Goal: Task Accomplishment & Management: Use online tool/utility

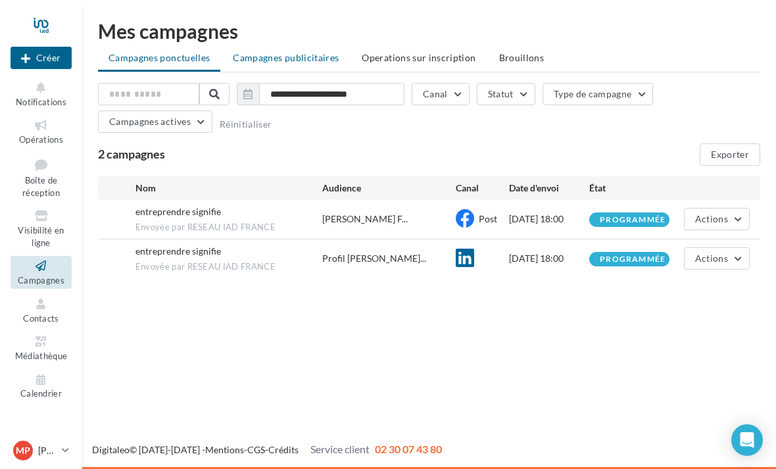
click at [275, 61] on span "Campagnes publicitaires" at bounding box center [286, 57] width 106 height 11
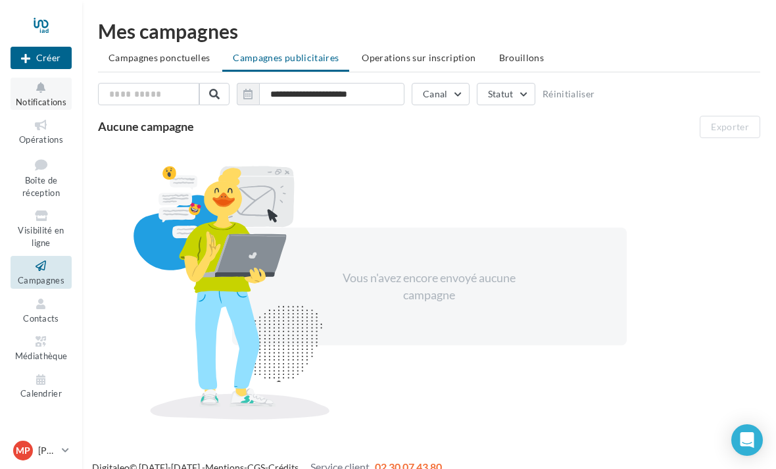
click at [62, 84] on icon at bounding box center [40, 87] width 53 height 15
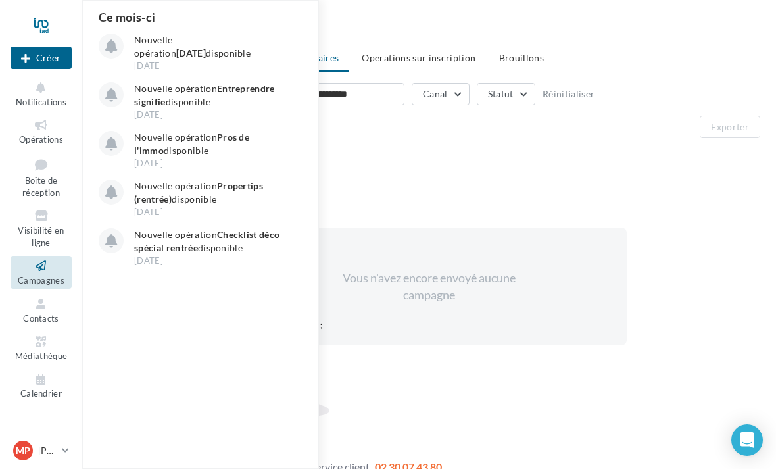
click at [469, 141] on div "**********" at bounding box center [429, 256] width 662 height 346
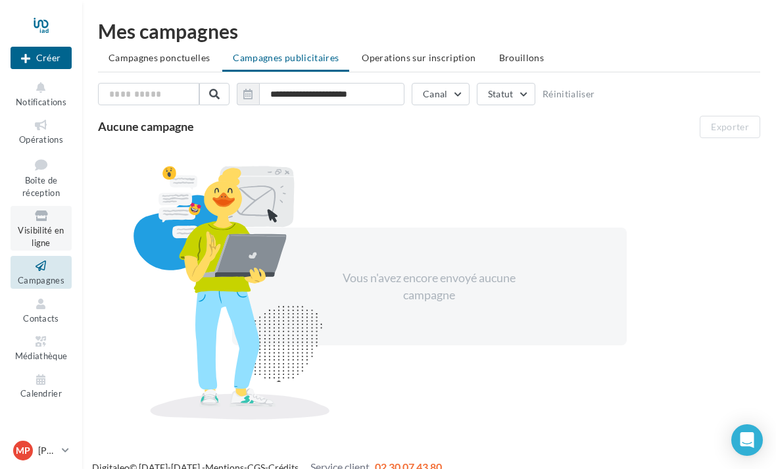
click at [53, 233] on link "Visibilité en ligne" at bounding box center [41, 228] width 61 height 45
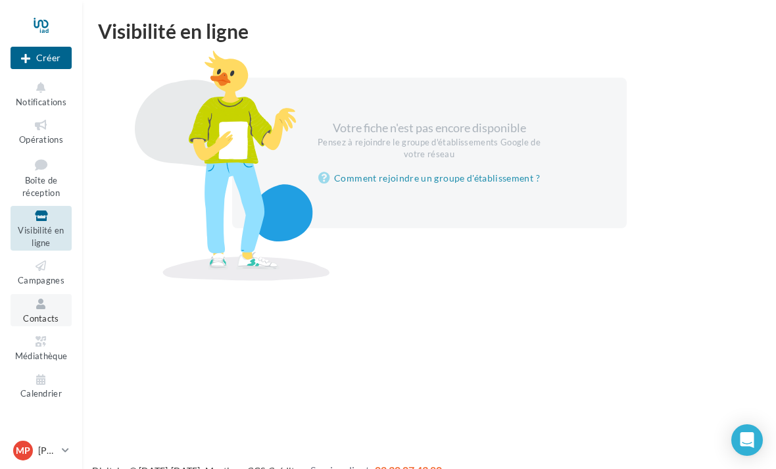
click at [38, 304] on icon at bounding box center [40, 303] width 53 height 15
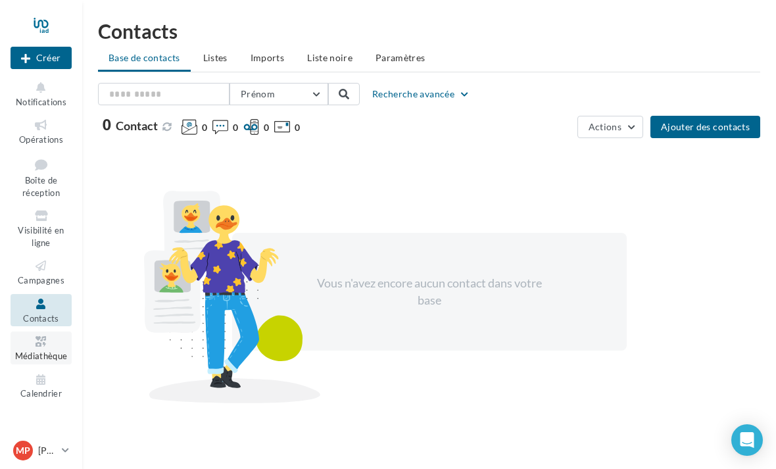
click at [38, 341] on icon at bounding box center [40, 341] width 53 height 15
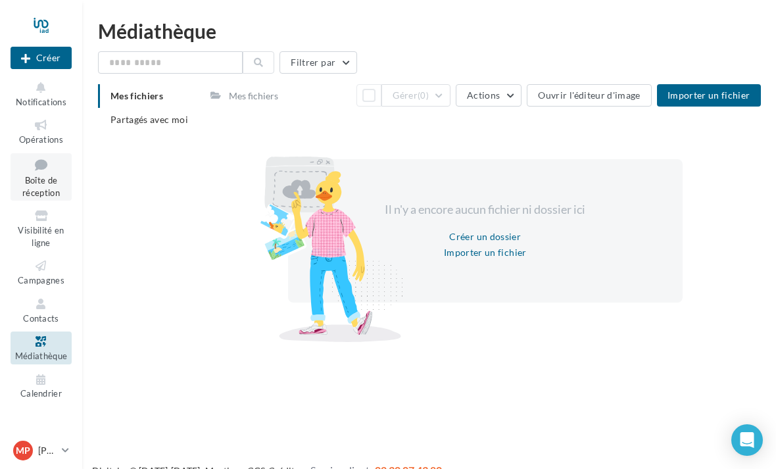
click at [39, 181] on span "Boîte de réception" at bounding box center [40, 186] width 37 height 23
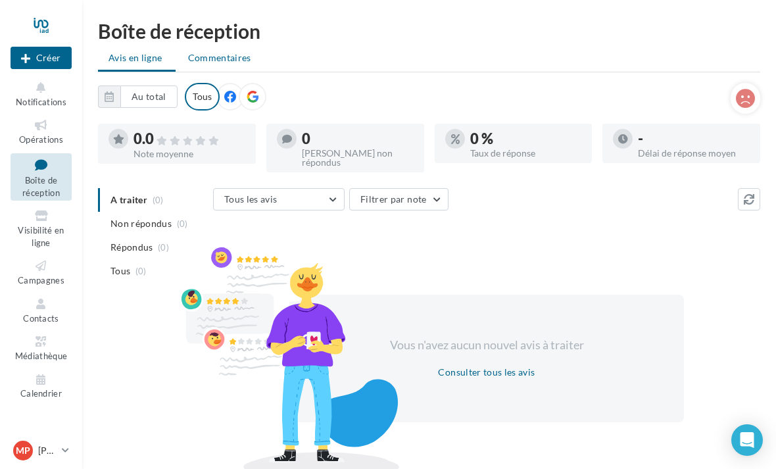
click at [221, 56] on span "Commentaires" at bounding box center [219, 57] width 63 height 13
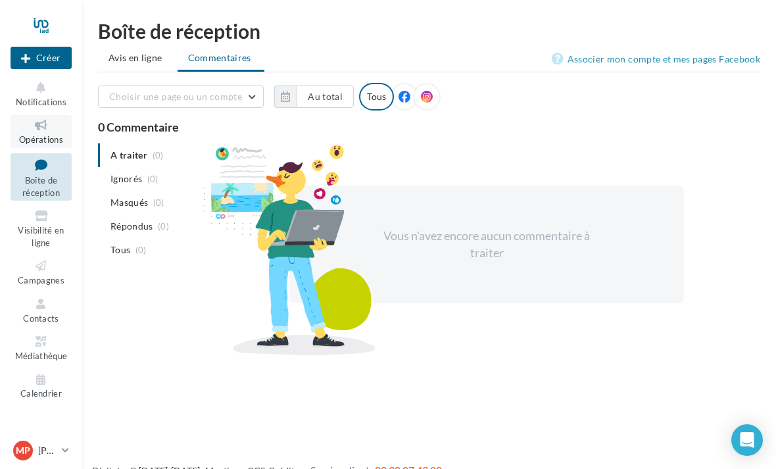
click at [43, 127] on icon at bounding box center [40, 125] width 53 height 15
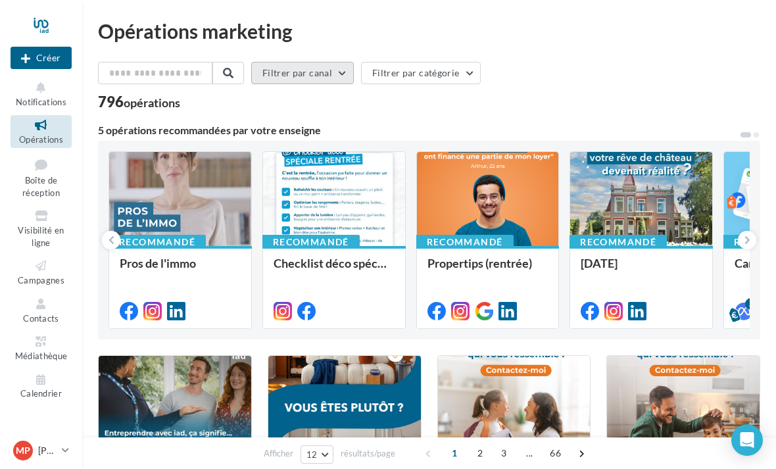
click at [337, 76] on button "Filtrer par canal" at bounding box center [302, 73] width 103 height 22
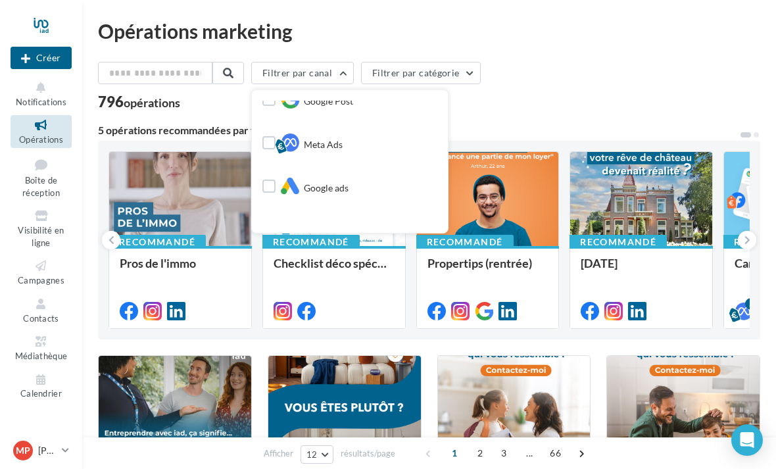
scroll to position [180, 0]
click at [272, 144] on label at bounding box center [268, 141] width 13 height 13
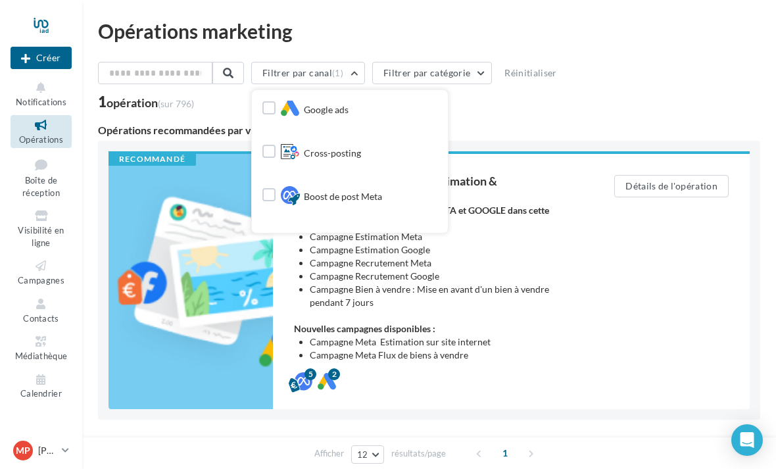
scroll to position [254, 0]
click at [270, 112] on label at bounding box center [268, 111] width 13 height 13
click at [550, 294] on li "Campagne Bien à vendre : Mise en avant d'un bien à vendre pendant 7 jours" at bounding box center [436, 296] width 252 height 26
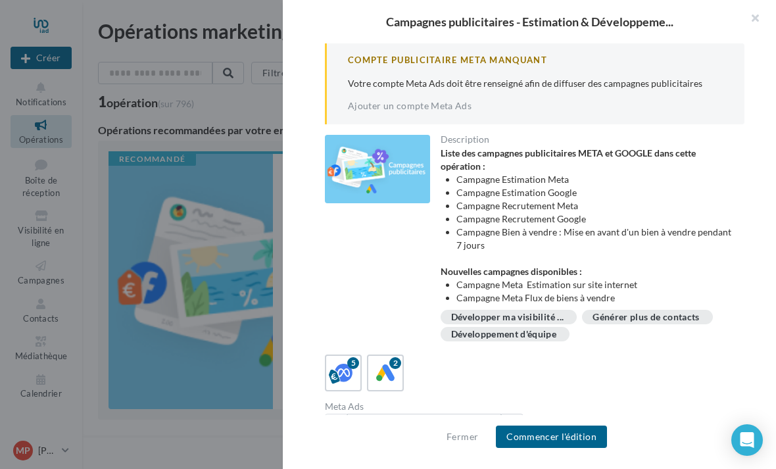
click at [549, 177] on li "Campagne Estimation Meta" at bounding box center [595, 179] width 278 height 13
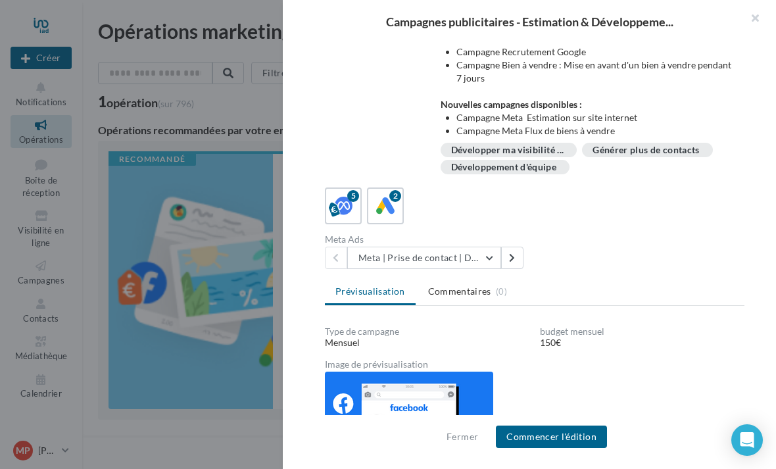
scroll to position [167, 0]
click at [512, 262] on button at bounding box center [512, 258] width 22 height 22
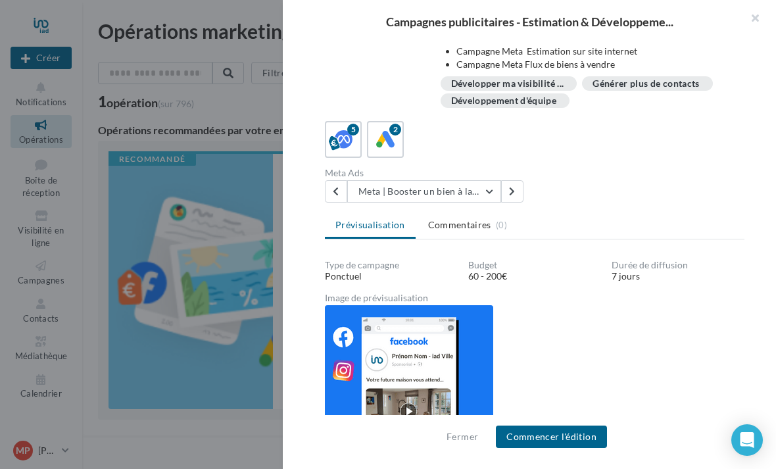
scroll to position [233, 0]
click at [486, 193] on button "Meta | Booster un bien à la vente" at bounding box center [424, 192] width 154 height 22
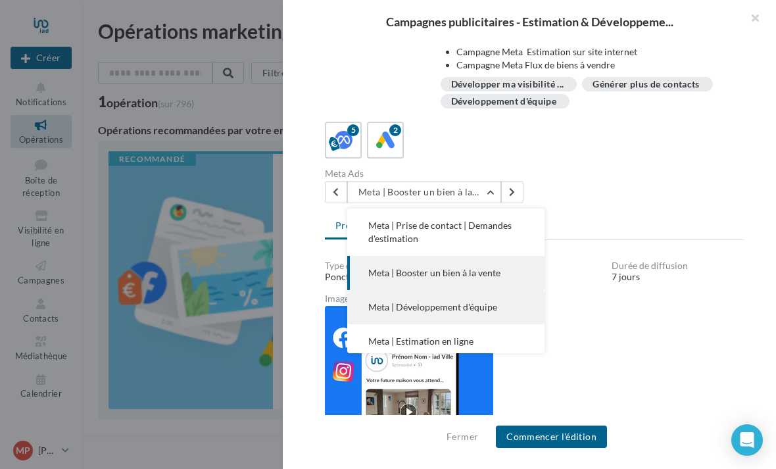
click at [467, 314] on button "Meta | Développement d'équipe" at bounding box center [445, 307] width 197 height 34
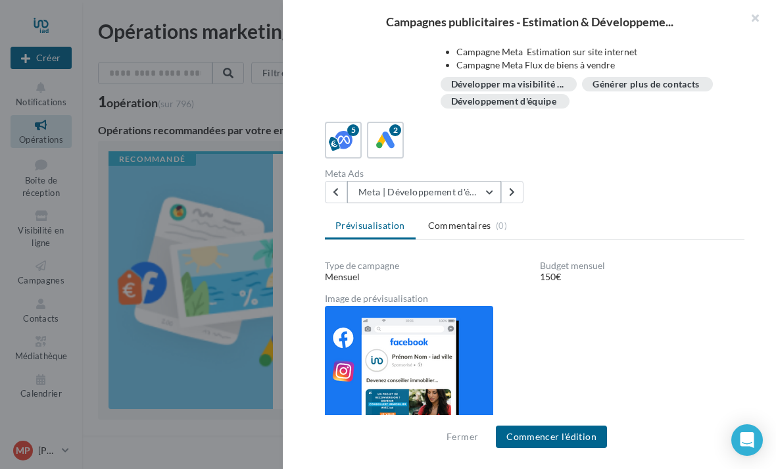
click at [488, 192] on button "Meta | Développement d'équipe" at bounding box center [424, 192] width 154 height 22
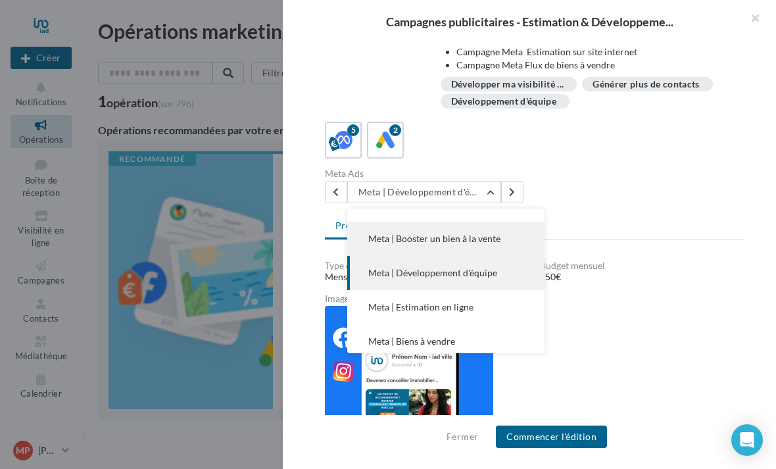
click at [482, 239] on span "Meta | Booster un bien à la vente" at bounding box center [434, 238] width 132 height 11
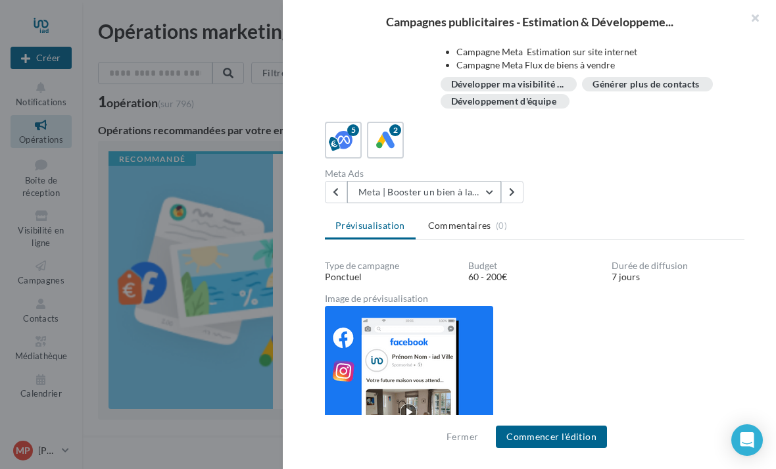
click at [490, 187] on button "Meta | Booster un bien à la vente" at bounding box center [424, 192] width 154 height 22
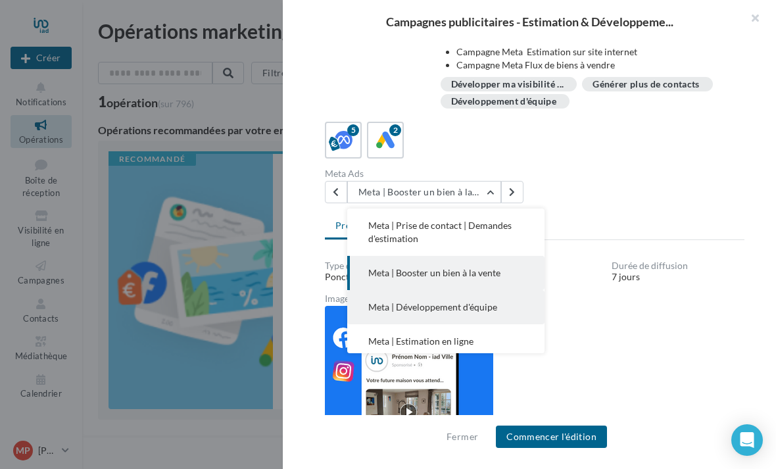
click at [475, 302] on span "Meta | Développement d'équipe" at bounding box center [432, 306] width 129 height 11
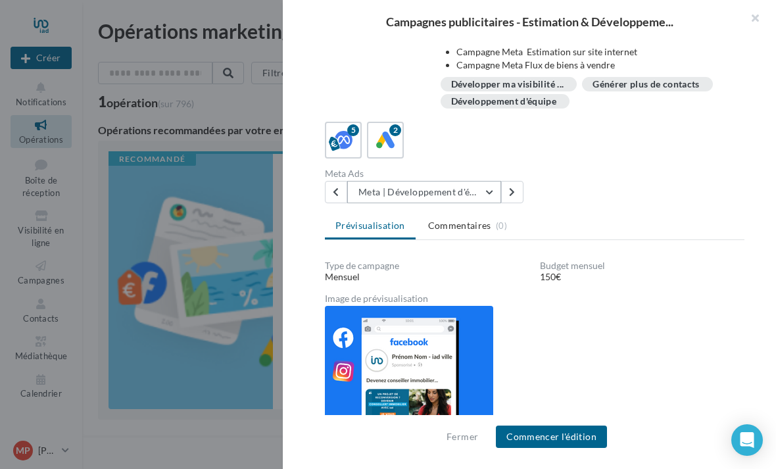
click at [490, 193] on button "Meta | Développement d'équipe" at bounding box center [424, 192] width 154 height 22
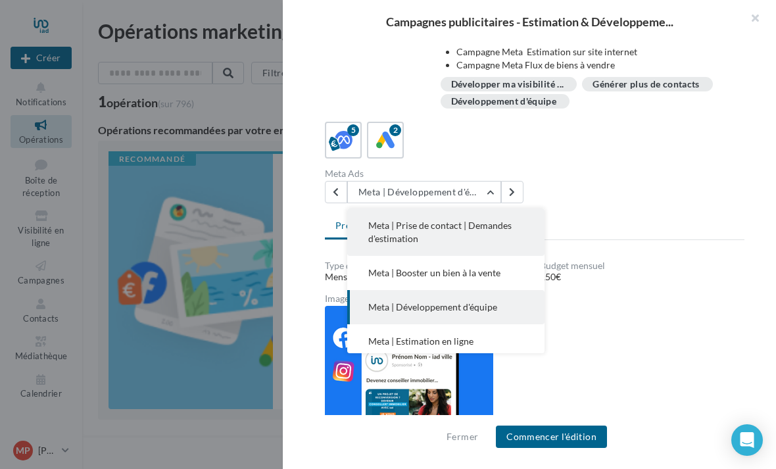
click at [448, 235] on button "Meta | Prise de contact | Demandes d'estimation" at bounding box center [445, 231] width 197 height 47
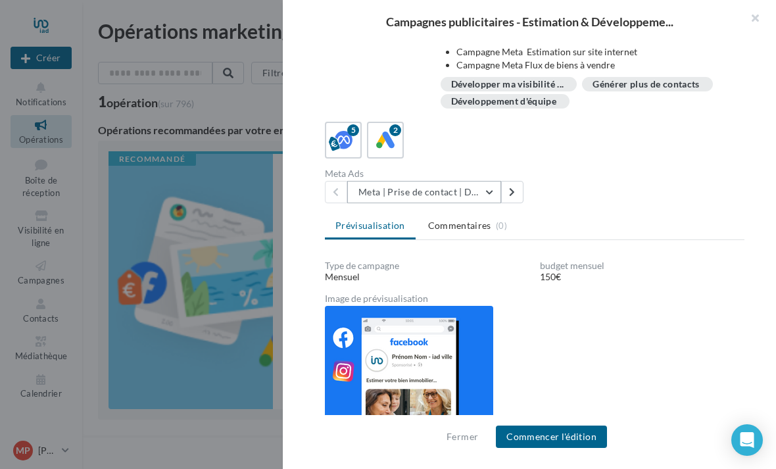
click at [489, 188] on button "Meta | Prise de contact | Demandes d'estimation" at bounding box center [424, 192] width 154 height 22
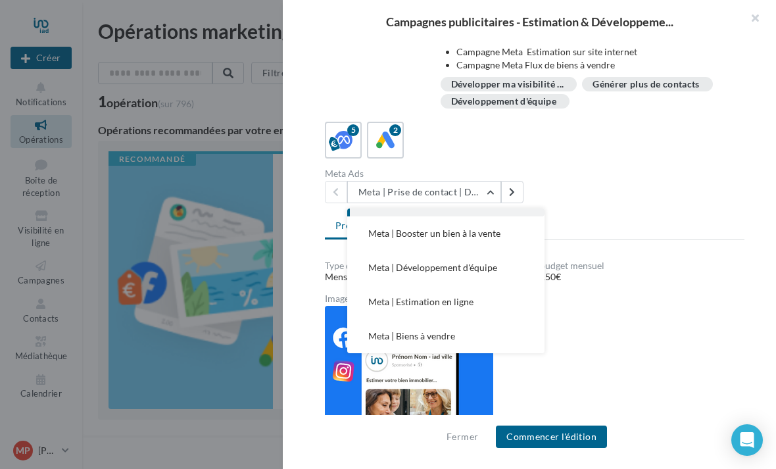
scroll to position [39, 0]
click at [504, 336] on button "Meta | Biens à vendre" at bounding box center [445, 336] width 197 height 34
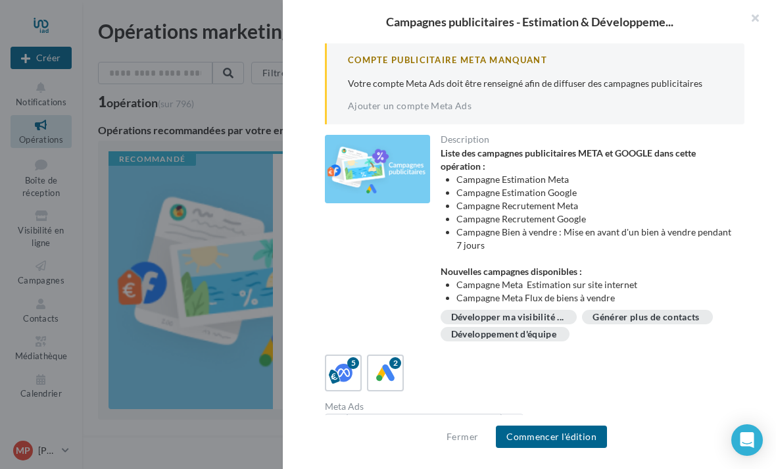
scroll to position [0, 0]
click at [753, 20] on button "button" at bounding box center [749, 19] width 53 height 39
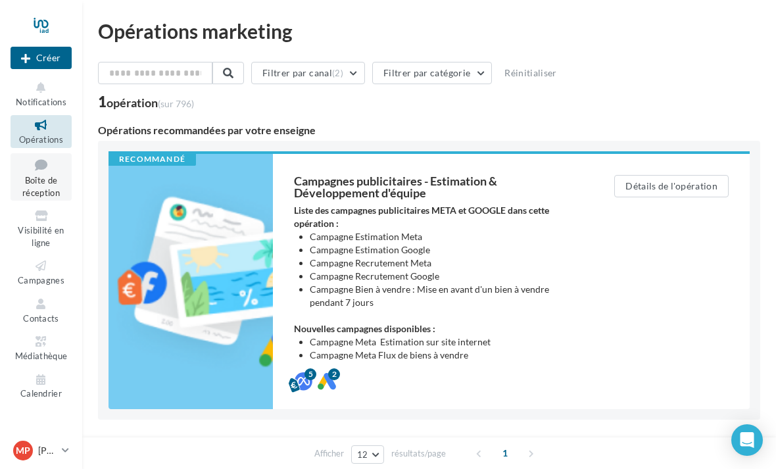
click at [47, 187] on span "Boîte de réception" at bounding box center [40, 186] width 37 height 23
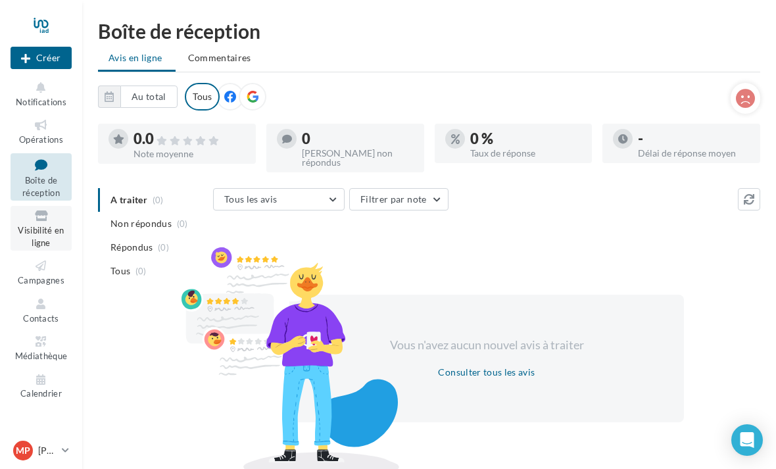
click at [45, 229] on span "Visibilité en ligne" at bounding box center [41, 236] width 46 height 23
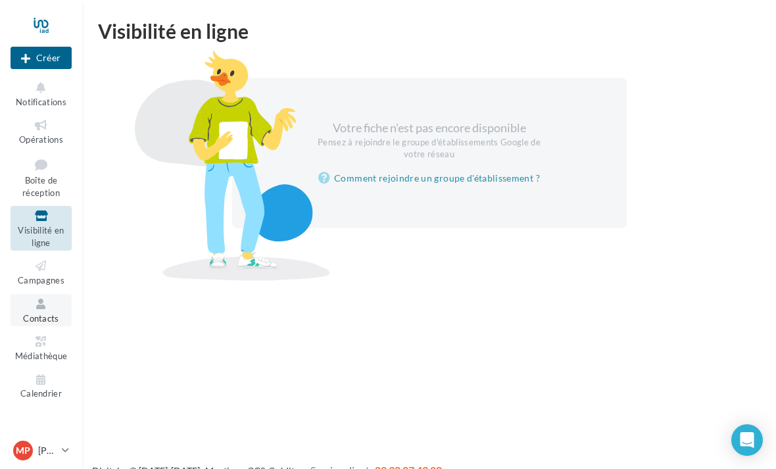
click at [49, 318] on span "Contacts" at bounding box center [41, 318] width 36 height 11
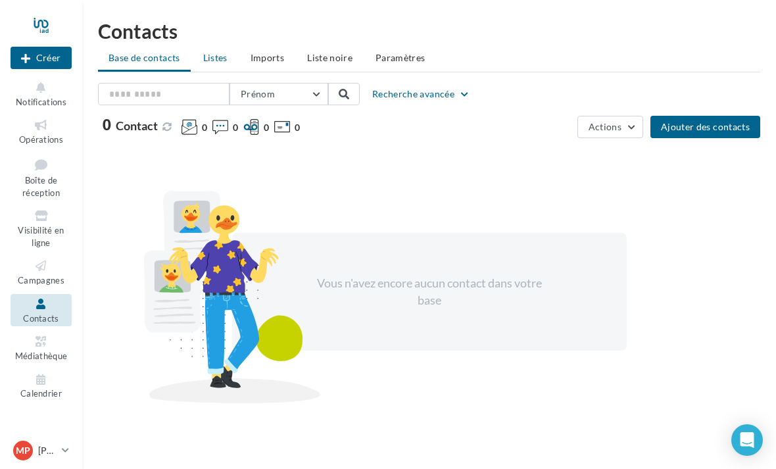
click at [219, 55] on span "Listes" at bounding box center [215, 57] width 24 height 11
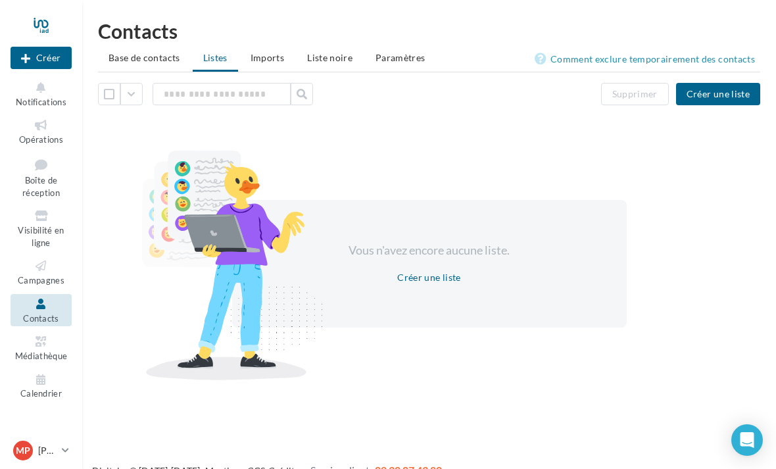
drag, startPoint x: 273, startPoint y: 58, endPoint x: 273, endPoint y: 163, distance: 105.2
click at [273, 58] on span "Imports" at bounding box center [267, 57] width 34 height 11
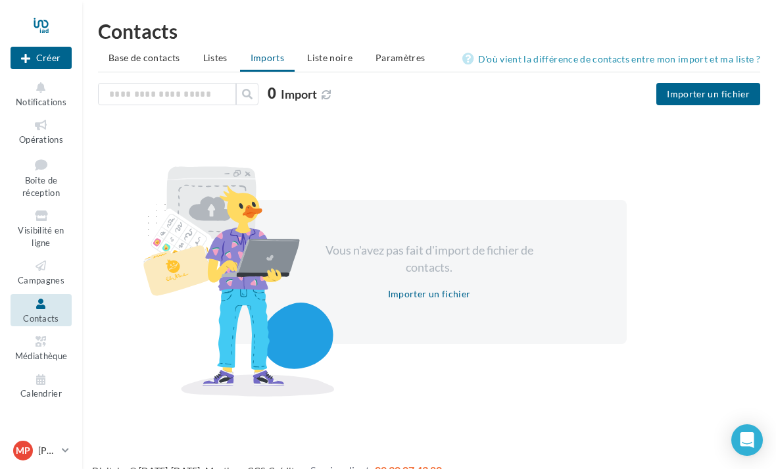
drag, startPoint x: 335, startPoint y: 62, endPoint x: 335, endPoint y: 115, distance: 52.6
click at [335, 62] on span "Liste noire" at bounding box center [329, 57] width 45 height 11
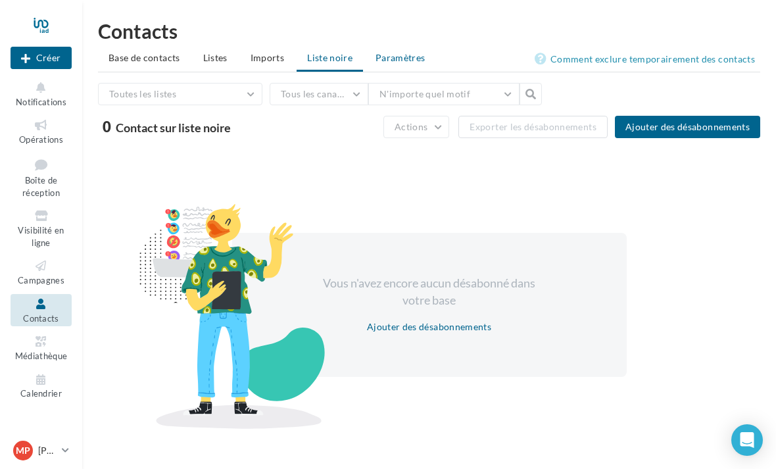
click at [407, 57] on span "Paramètres" at bounding box center [400, 57] width 50 height 11
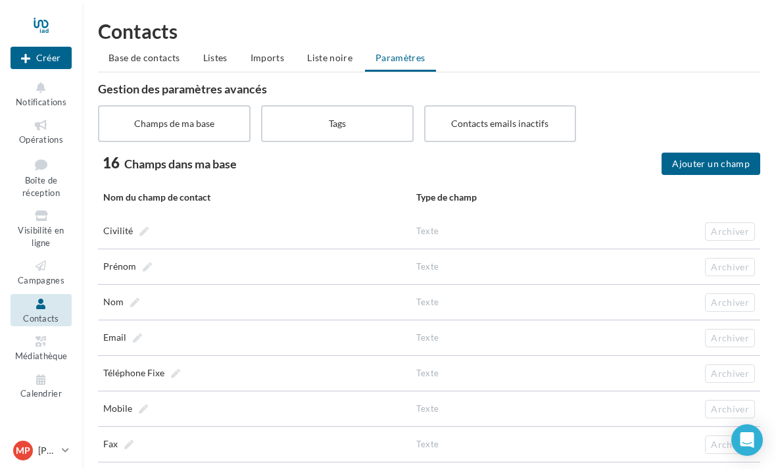
drag, startPoint x: 148, startPoint y: 60, endPoint x: 148, endPoint y: 113, distance: 52.6
click at [148, 60] on span "Base de contacts" at bounding box center [144, 57] width 72 height 11
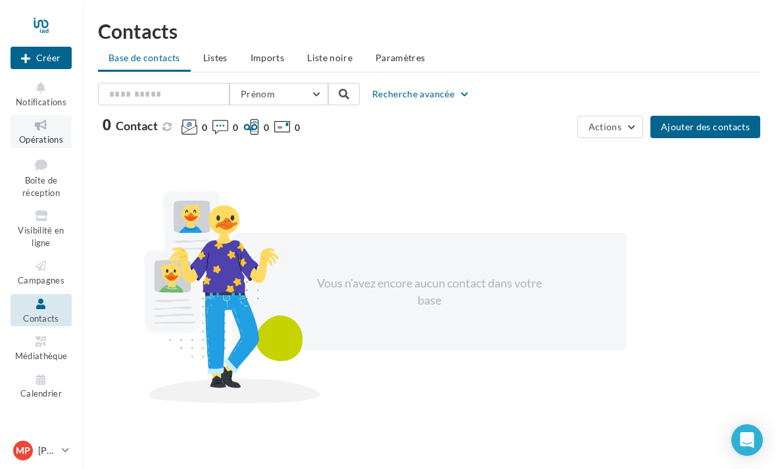
click at [41, 136] on span "Opérations" at bounding box center [41, 139] width 44 height 11
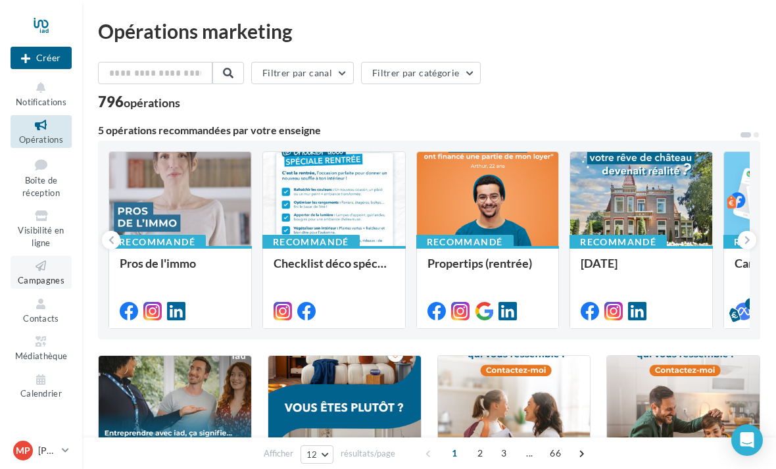
click at [49, 270] on link "Campagnes" at bounding box center [41, 272] width 61 height 32
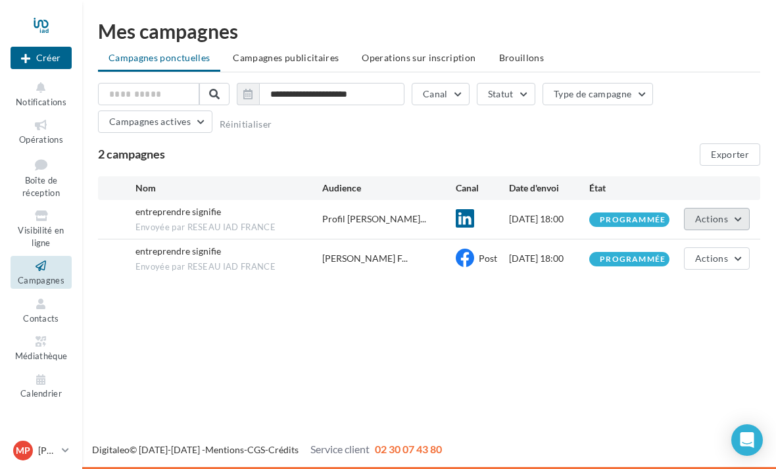
click at [734, 218] on button "Actions" at bounding box center [717, 219] width 66 height 22
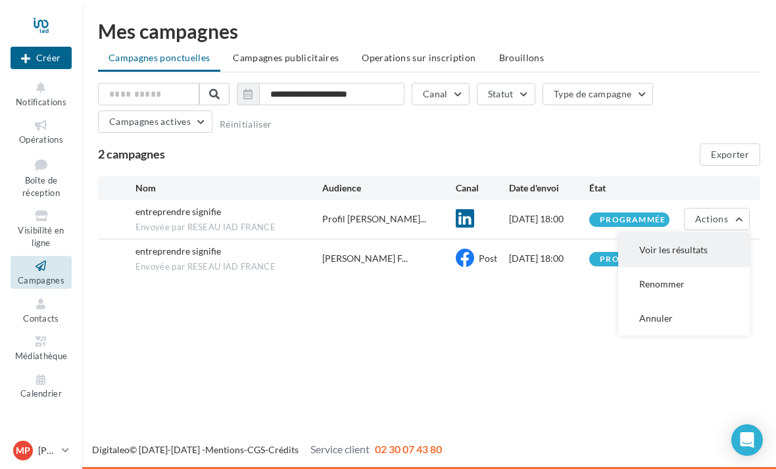
click at [699, 250] on button "Voir les résultats" at bounding box center [683, 250] width 131 height 34
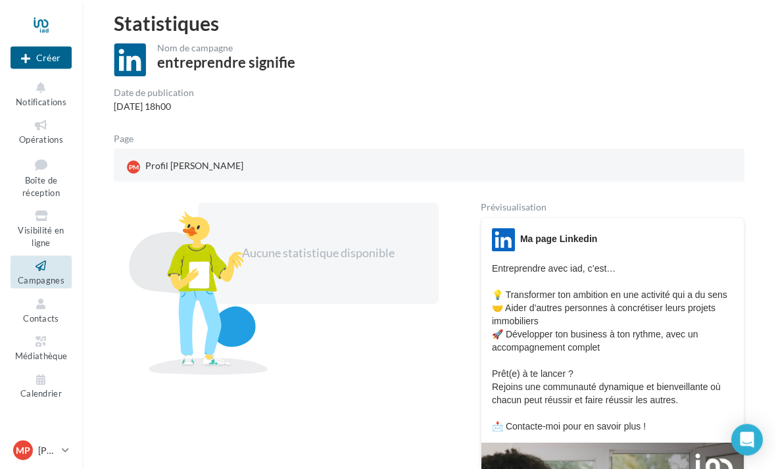
scroll to position [57, 0]
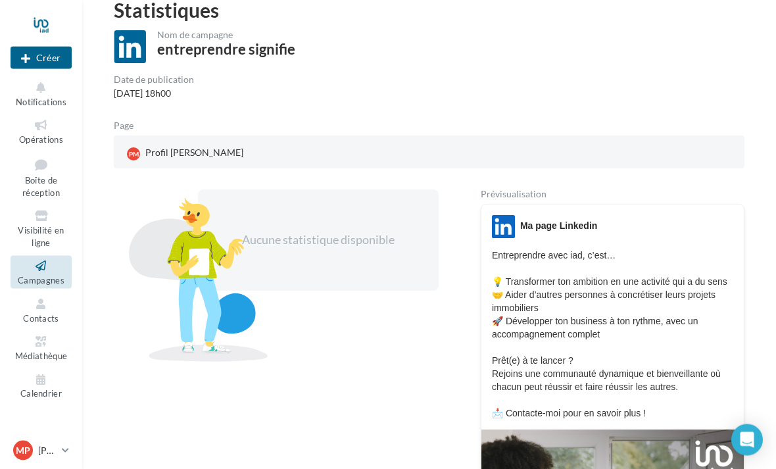
click at [59, 275] on span "Campagnes" at bounding box center [41, 280] width 47 height 11
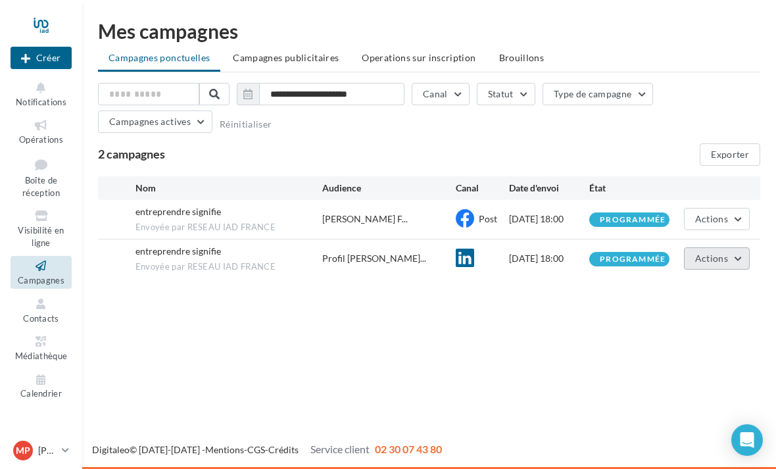
click at [738, 260] on button "Actions" at bounding box center [717, 258] width 66 height 22
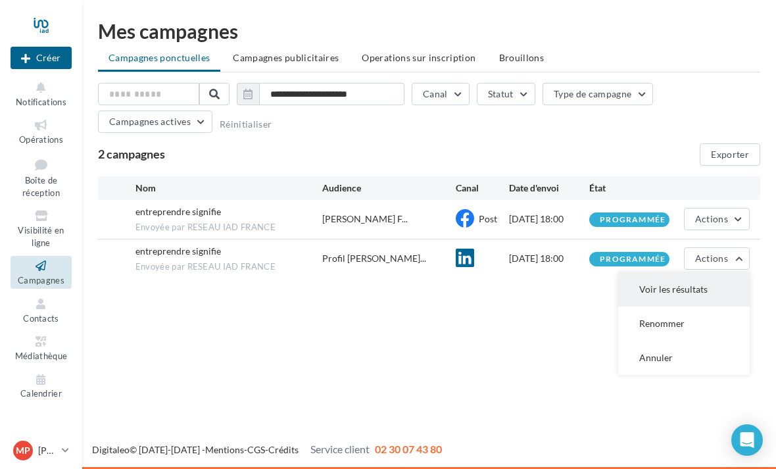
click at [709, 288] on button "Voir les résultats" at bounding box center [683, 289] width 131 height 34
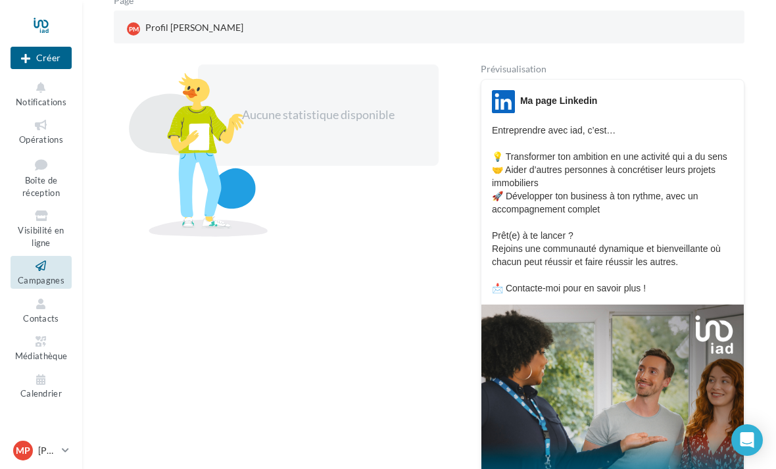
scroll to position [154, 0]
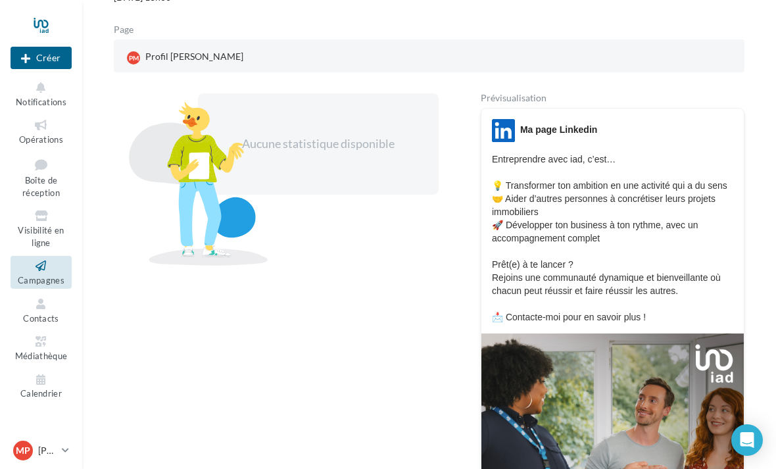
click at [48, 275] on span "Campagnes" at bounding box center [41, 280] width 47 height 11
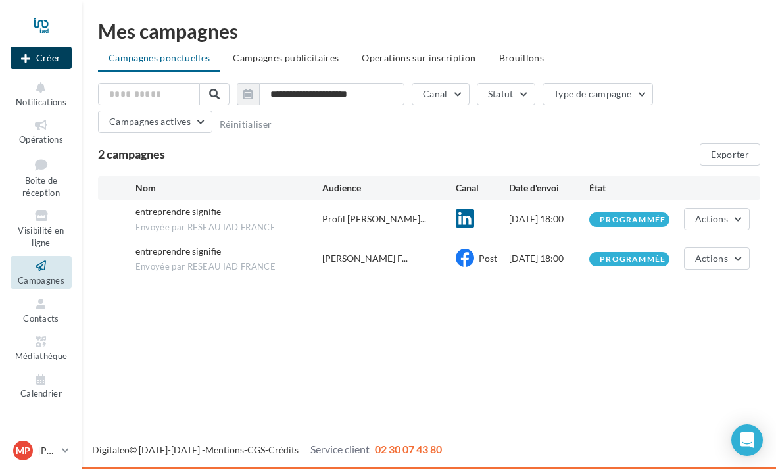
click at [38, 61] on button "Créer" at bounding box center [41, 58] width 61 height 22
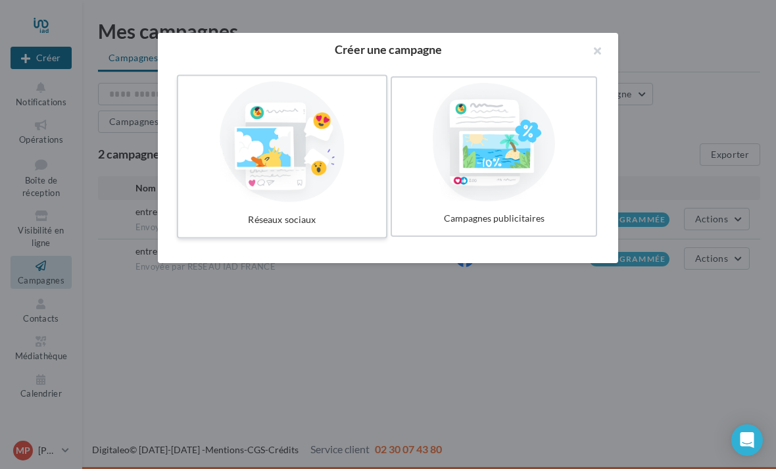
click at [274, 163] on div at bounding box center [281, 142] width 197 height 121
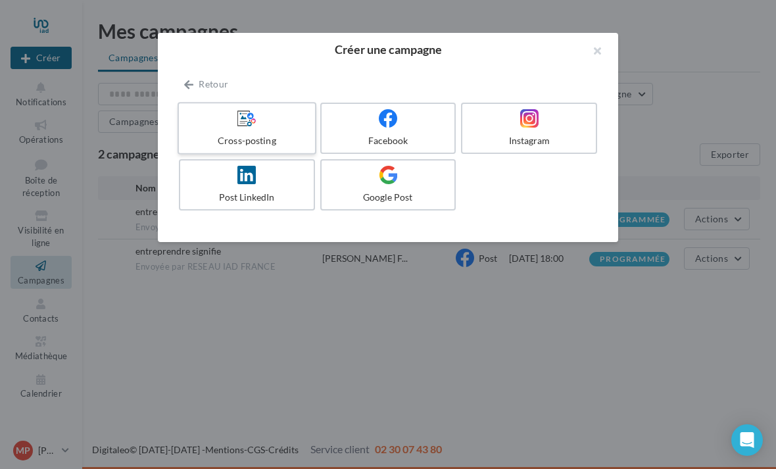
click at [230, 127] on div at bounding box center [246, 118] width 125 height 20
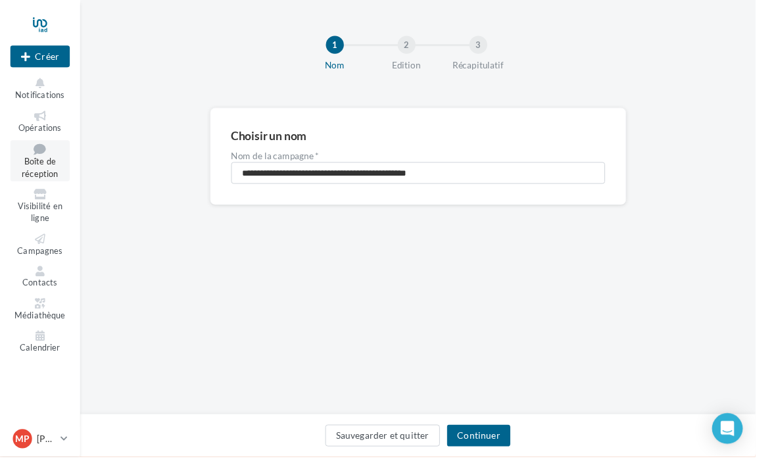
click at [49, 171] on link "Boîte de réception" at bounding box center [41, 165] width 61 height 42
